Goal: Task Accomplishment & Management: Complete application form

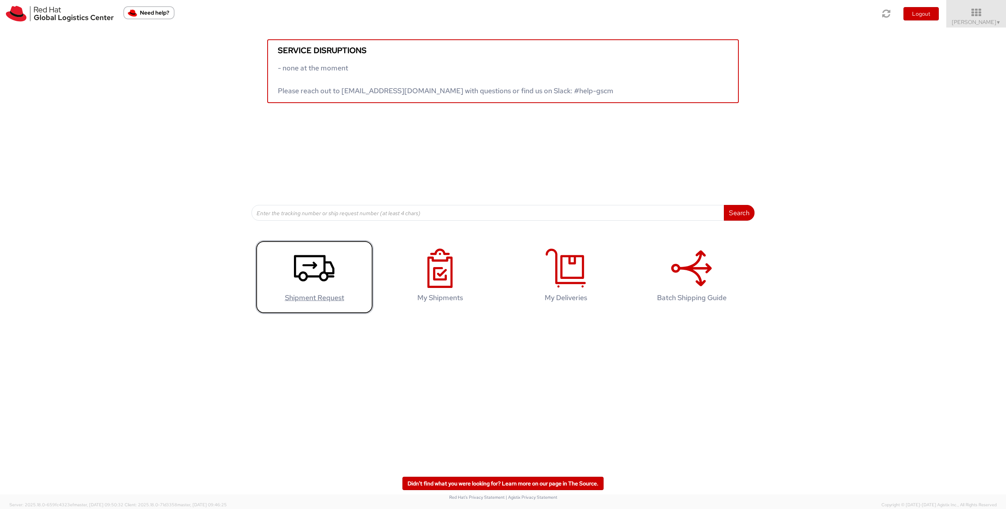
click at [294, 283] on link "Shipment Request" at bounding box center [314, 276] width 118 height 73
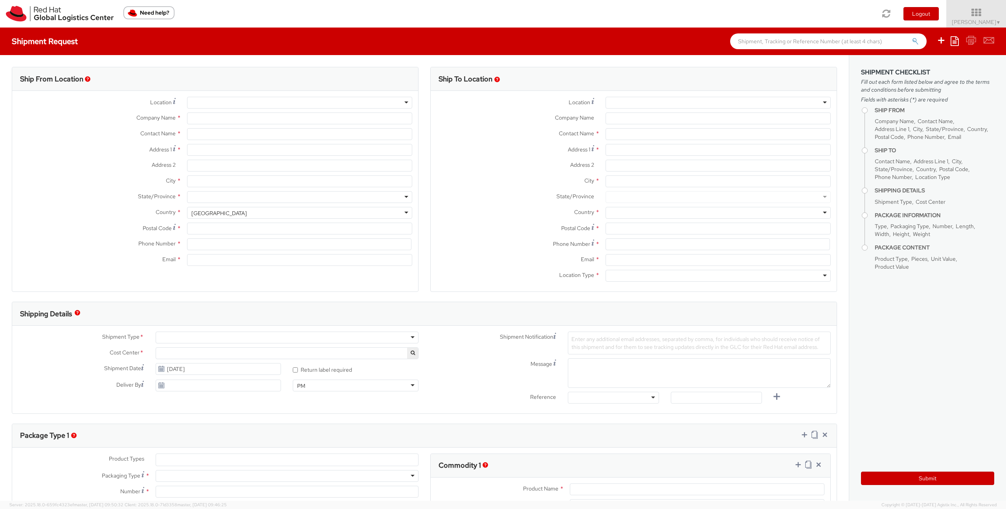
select select "927"
select select
type input "Red Hat France SARL"
type input "[PERSON_NAME]"
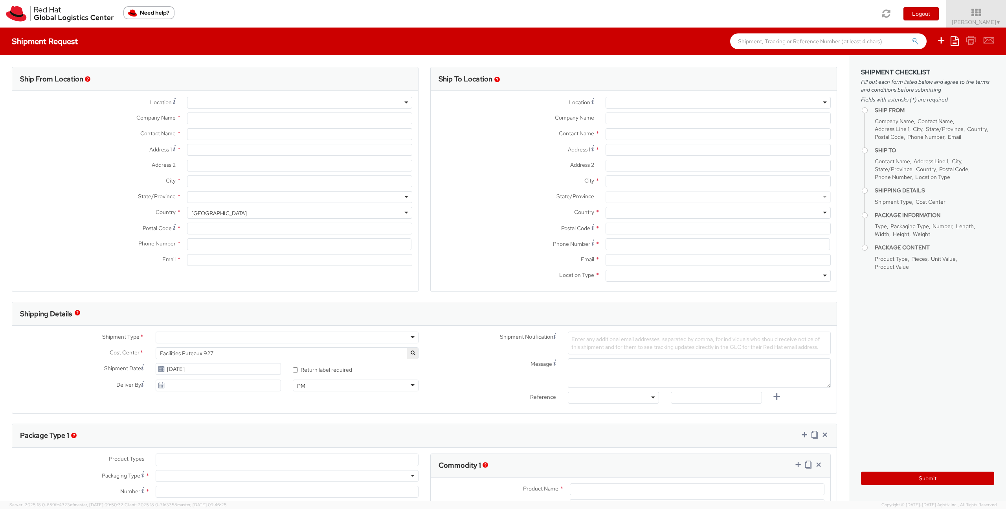
type input "Immeuble Defense Plaza, 8th Floor"
type input "[STREET_ADDRESS] Lefoullon"
type input "PUTEAUX"
type input "92800"
type input "[PHONE_NUMBER]"
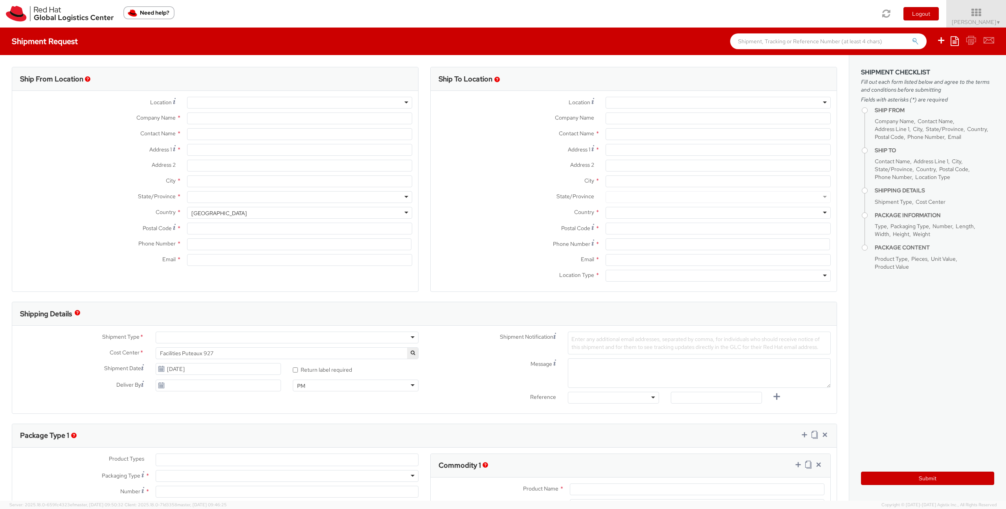
type input "[EMAIL_ADDRESS][DOMAIN_NAME]"
select select "CM"
select select "KGS"
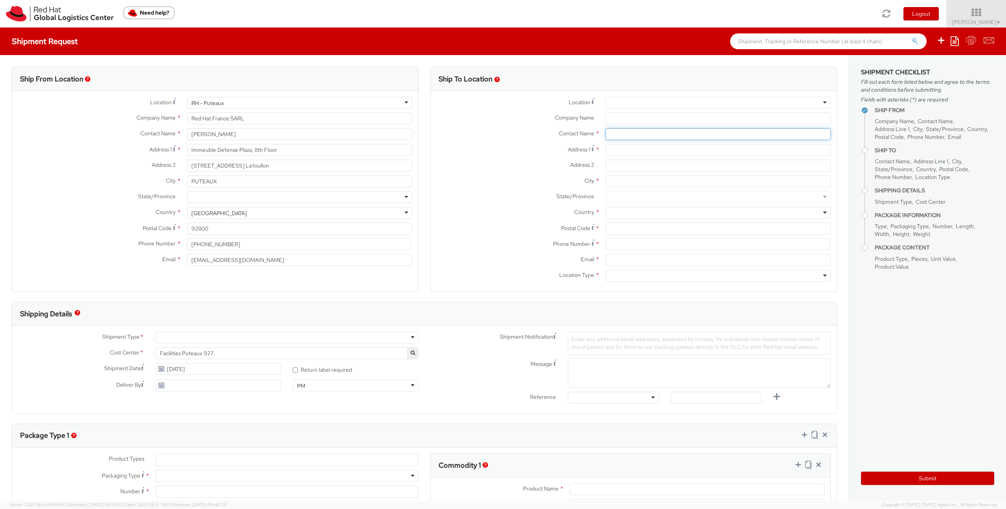
click at [628, 137] on input "text" at bounding box center [718, 134] width 225 height 12
type input "[PERSON_NAME]"
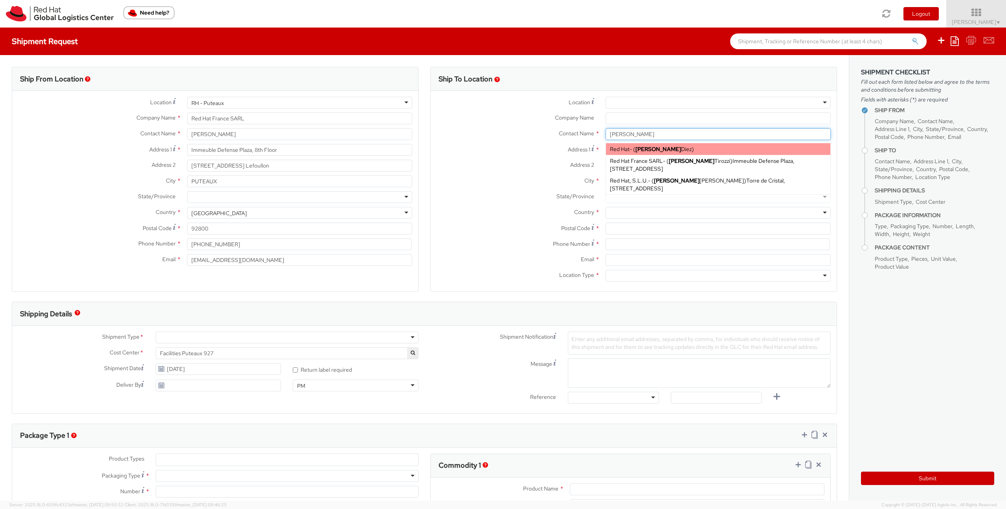
click at [632, 153] on div "Red Hat - ( [PERSON_NAME] )" at bounding box center [718, 149] width 224 height 12
type input "Red Hat"
type input "[PERSON_NAME]"
type input "[EMAIL_ADDRESS][DOMAIN_NAME]"
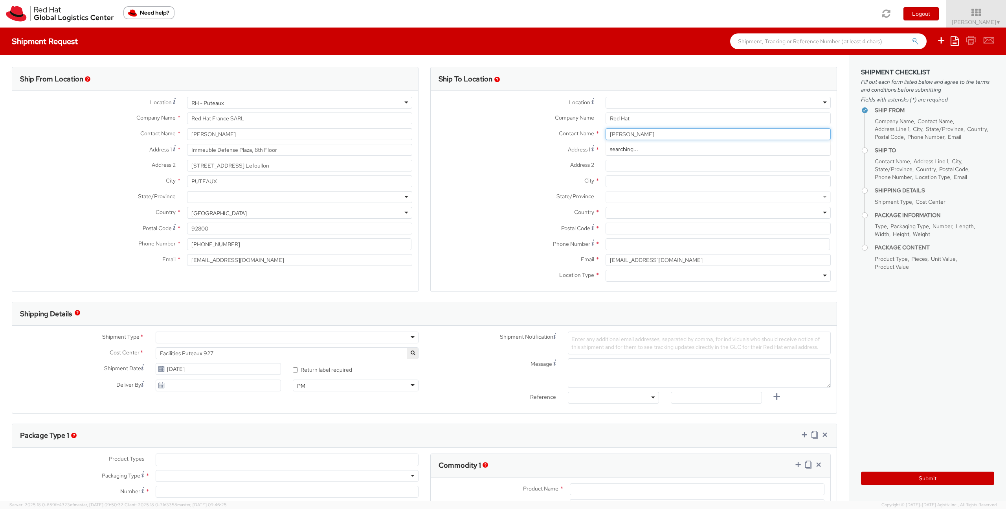
type input "[PERSON_NAME]"
click at [618, 155] on span "Immeuble Defense Plaza, [STREET_ADDRESS]" at bounding box center [716, 152] width 213 height 15
type input "Red Hat France SARL"
type input "[PERSON_NAME]"
type input "Immeuble Defense Plaza, 8th Floor"
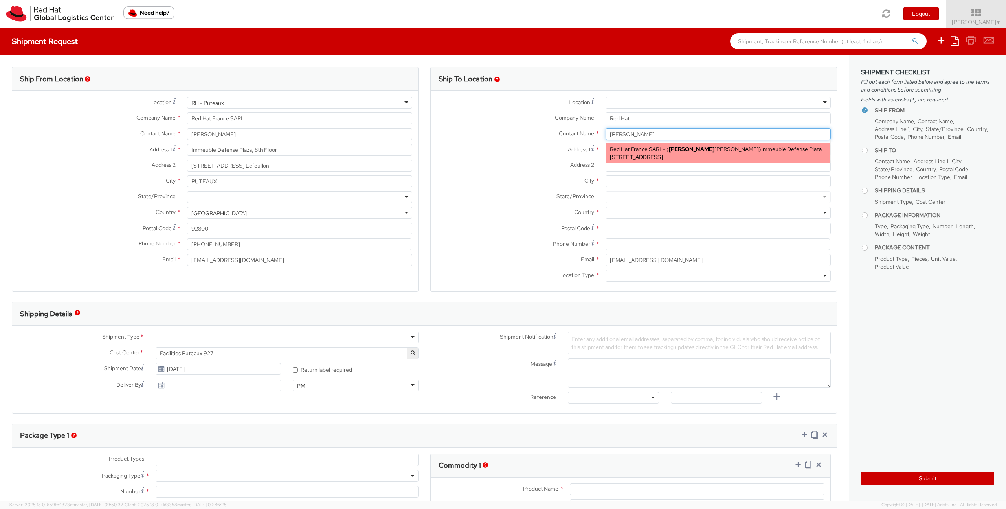
type input "[STREET_ADDRESS]¨re Lefoullon"
type input "PUTEAUX"
type input "92800"
type input "[EMAIL_ADDRESS][DOMAIN_NAME]"
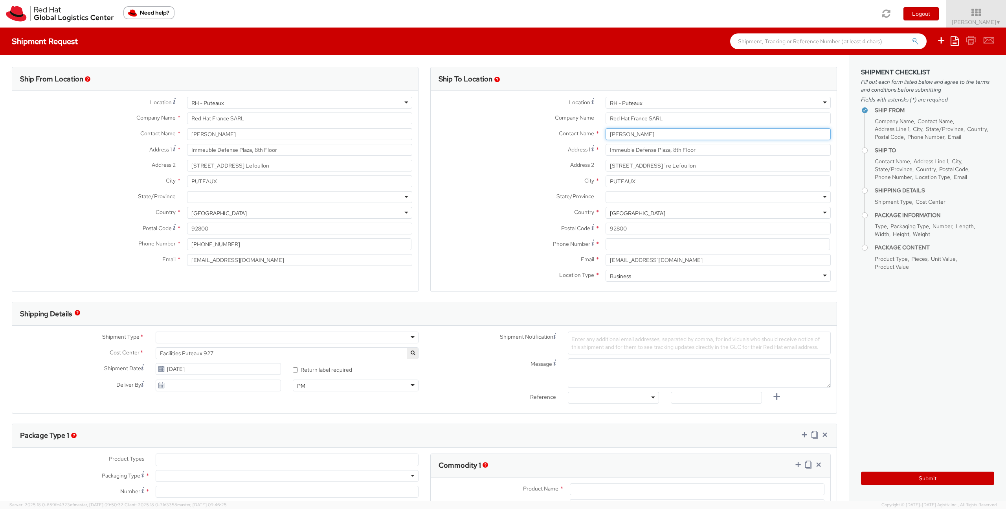
type input "[PERSON_NAME]"
click at [515, 161] on label "Address 2 *" at bounding box center [515, 165] width 169 height 10
click at [606, 161] on input "[STREET_ADDRESS]¨re Lefoullon" at bounding box center [718, 166] width 225 height 12
click at [263, 133] on input "[PERSON_NAME]" at bounding box center [299, 134] width 225 height 12
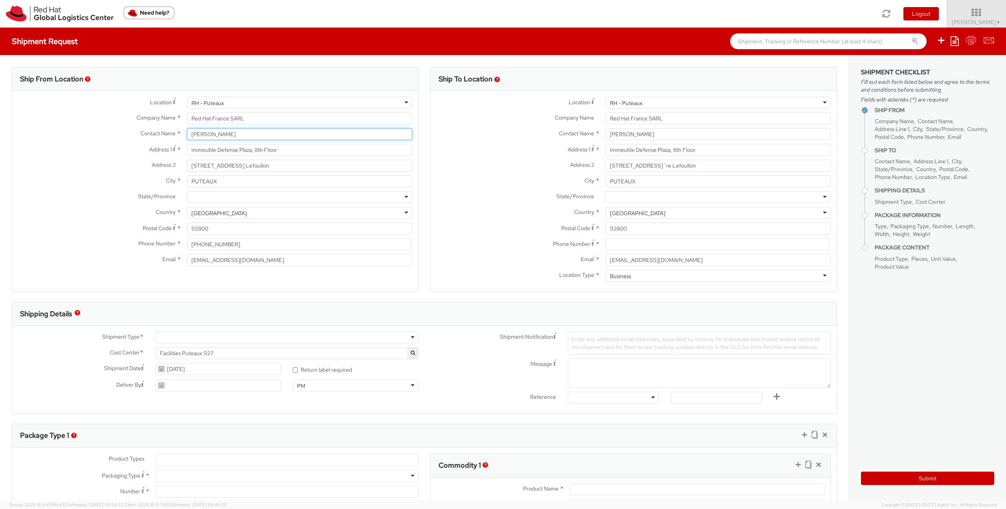
click at [263, 133] on input "[PERSON_NAME]" at bounding box center [299, 134] width 225 height 12
type input "[PERSON_NAME]"
click at [232, 151] on div "Red Hat Limited - ( [PERSON_NAME] ssaint ) [STREET_ADDRESS][GEOGRAPHIC_DATA], IE" at bounding box center [299, 149] width 224 height 12
type input "Red Hat Limited"
type input "[PERSON_NAME][DATE]"
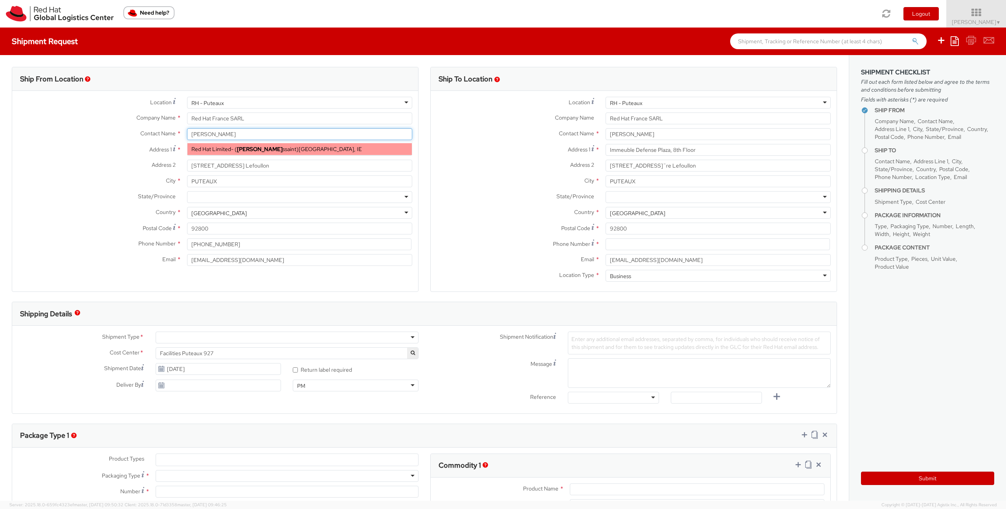
type input "One, [GEOGRAPHIC_DATA], [GEOGRAPHIC_DATA]"
type input "Red Hat Suite 05-102"
type input "[GEOGRAPHIC_DATA]"
type input "D02 EF64"
type input "33180200907"
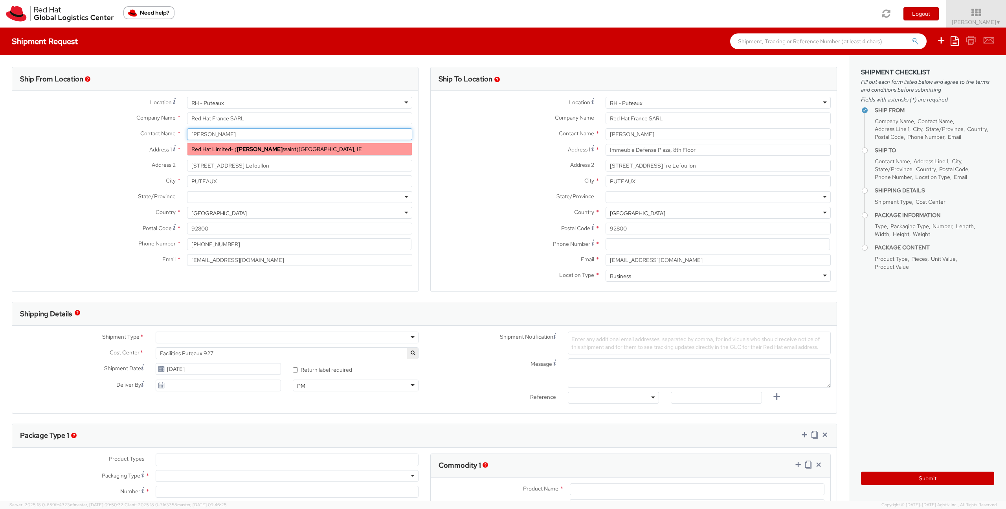
type input "[EMAIL_ADDRESS][DOMAIN_NAME]"
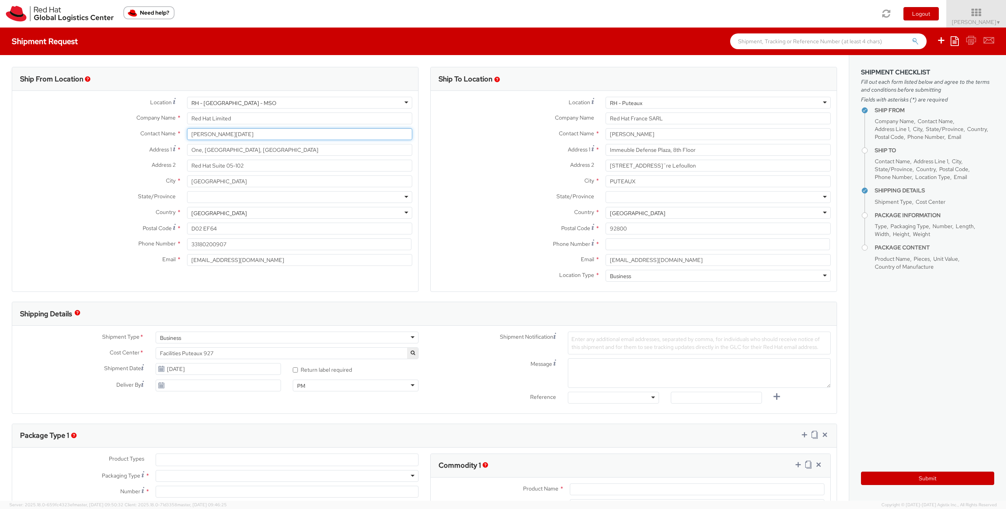
type input "[PERSON_NAME][DATE]"
click at [133, 136] on label "Contact Name *" at bounding box center [96, 133] width 169 height 10
